Goal: Check status: Check status

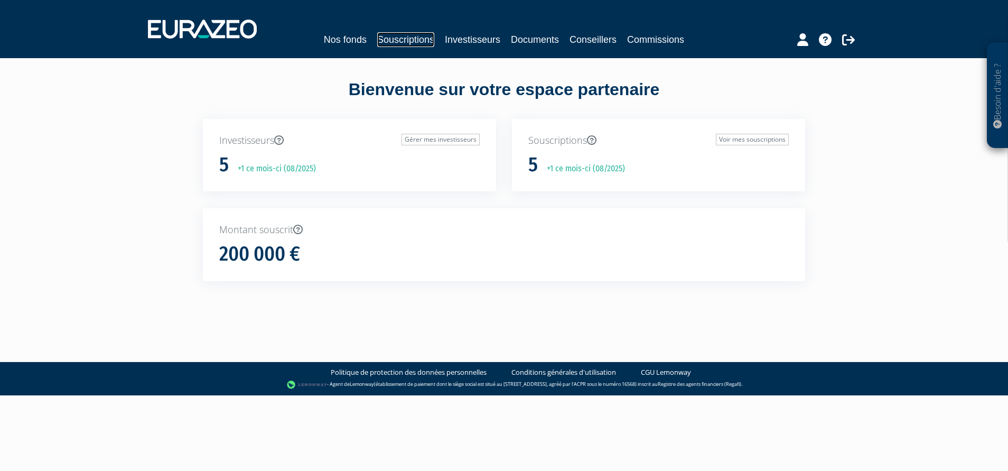
click at [421, 42] on link "Souscriptions" at bounding box center [405, 39] width 57 height 15
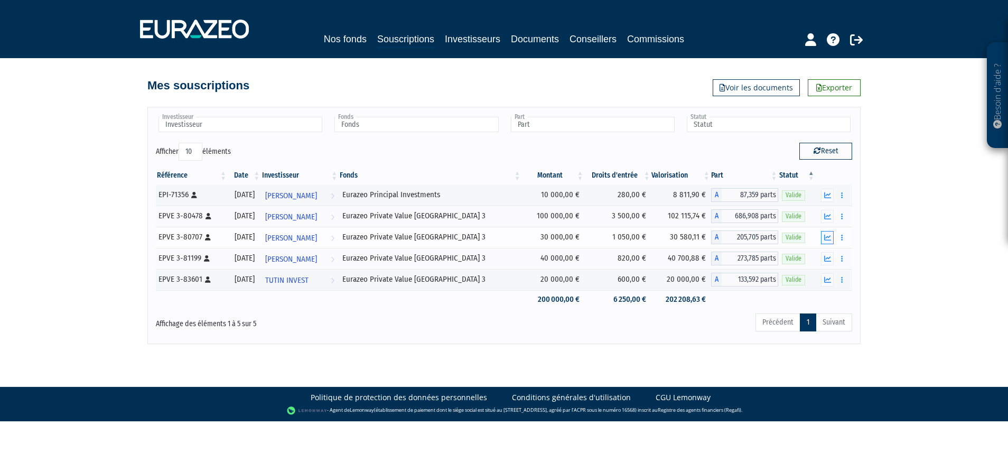
click at [828, 236] on icon "button" at bounding box center [827, 237] width 7 height 7
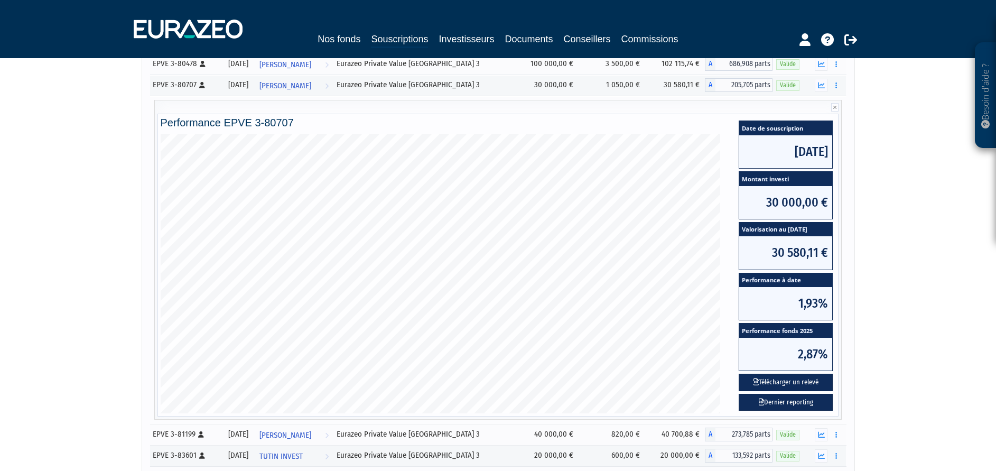
scroll to position [150, 0]
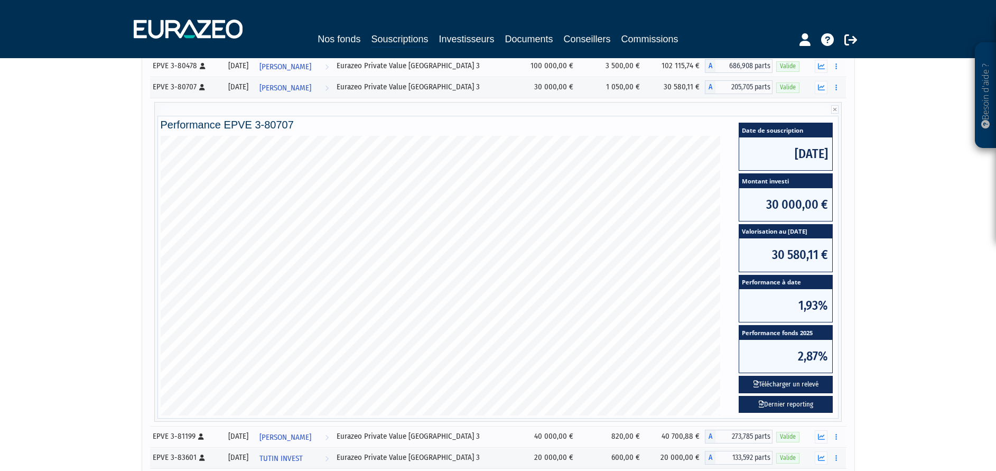
drag, startPoint x: 926, startPoint y: 256, endPoint x: 927, endPoint y: 242, distance: 14.3
click at [311, 87] on span "[PERSON_NAME]" at bounding box center [285, 88] width 52 height 20
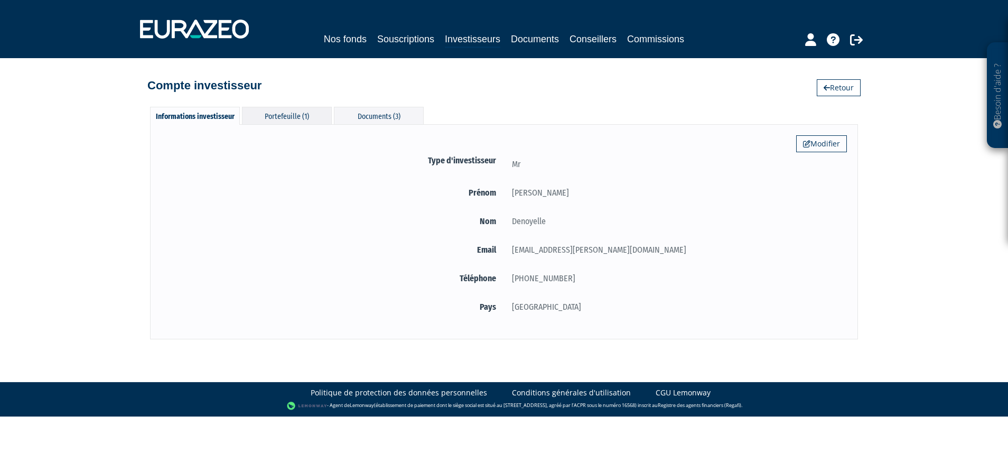
click at [281, 113] on div "Portefeuille (1)" at bounding box center [287, 115] width 90 height 17
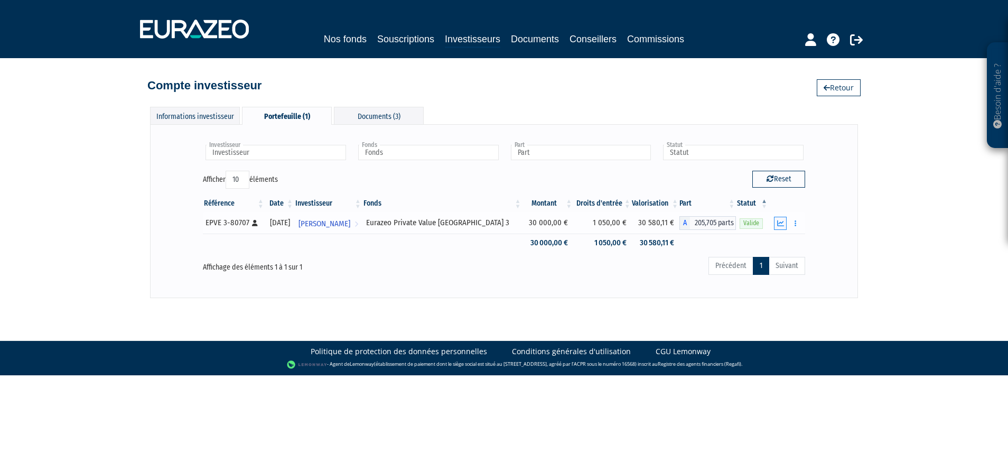
click at [785, 221] on button "button" at bounding box center [780, 223] width 13 height 13
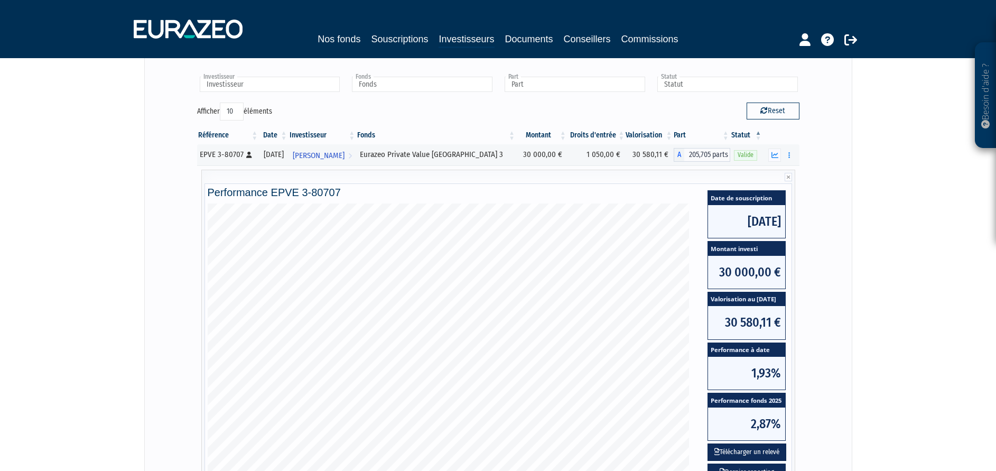
scroll to position [159, 0]
